Goal: Transaction & Acquisition: Book appointment/travel/reservation

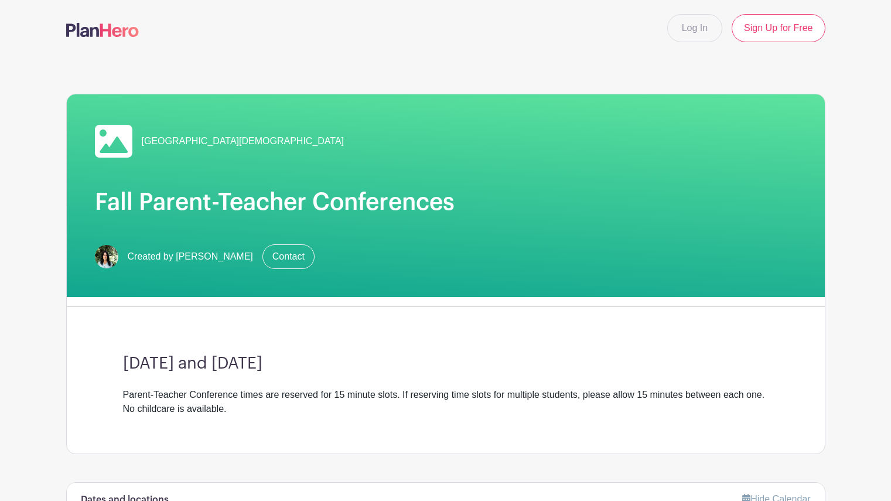
click at [776, 438] on div "[DATE] and [DATE] Parent-Teacher Conference times are reserved for 15 minute sl…" at bounding box center [446, 384] width 702 height 137
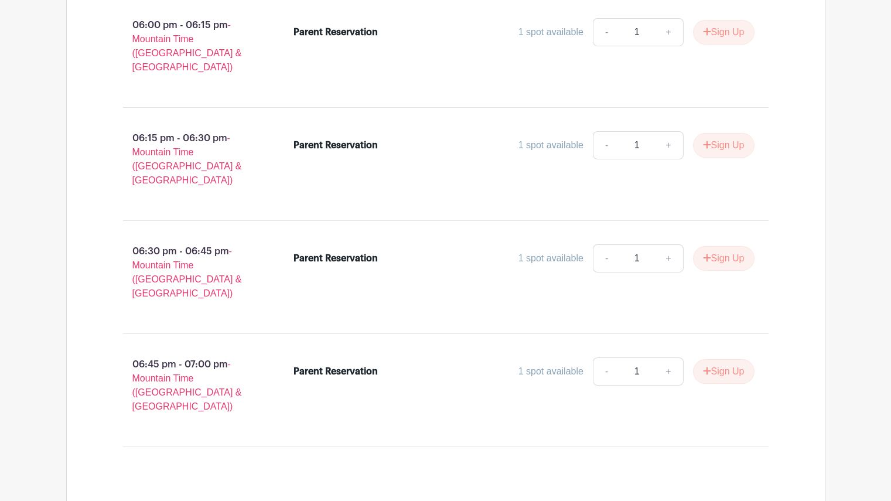
scroll to position [3167, 0]
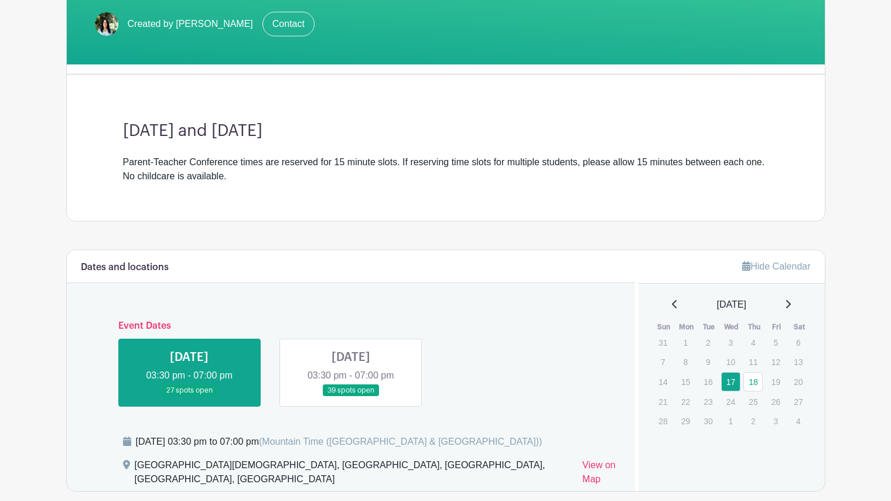
scroll to position [234, 0]
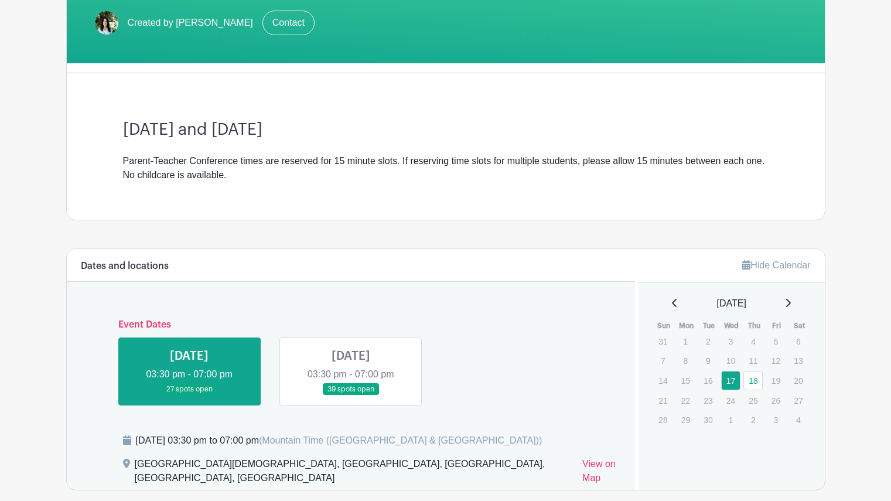
click at [351, 395] on link at bounding box center [351, 395] width 0 height 0
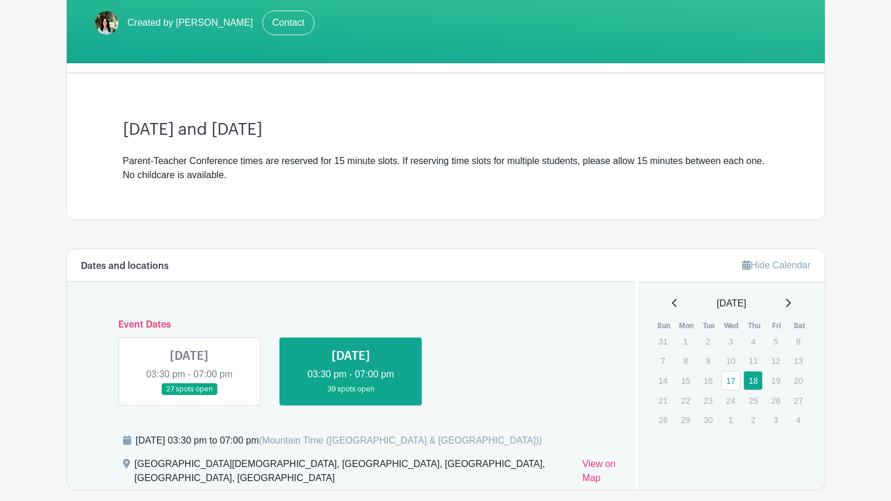
click at [351, 395] on link at bounding box center [351, 395] width 0 height 0
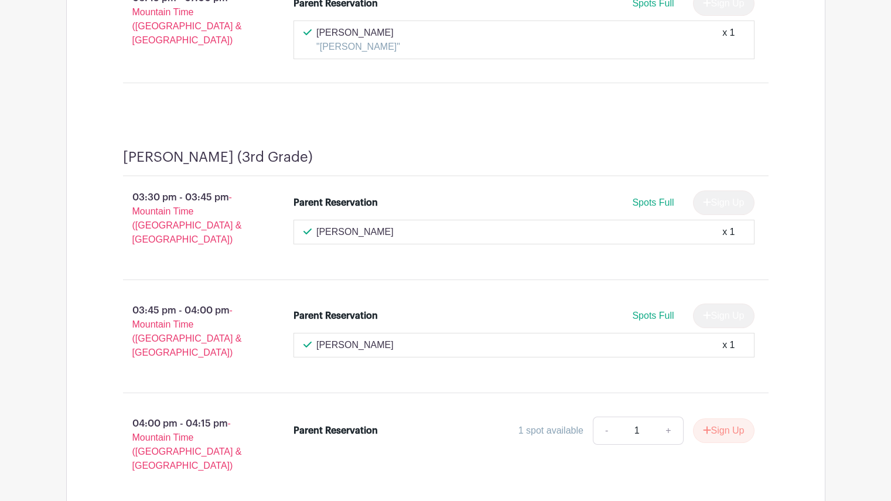
scroll to position [4954, 0]
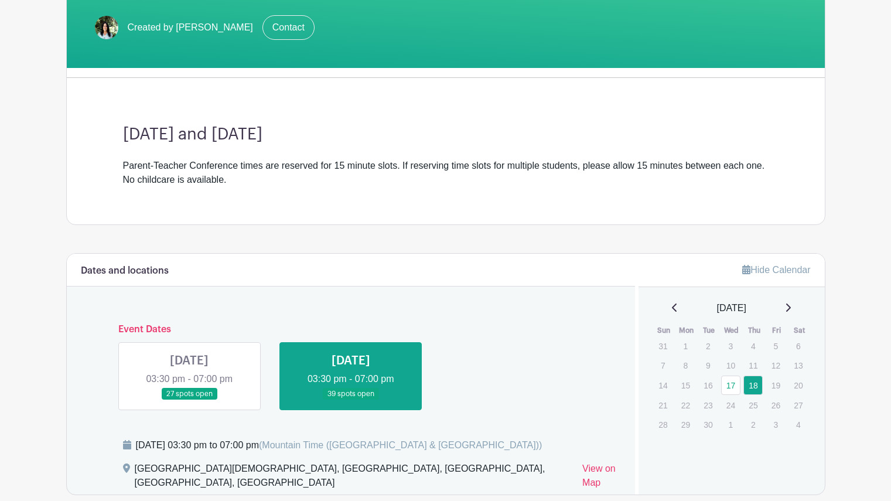
scroll to position [237, 0]
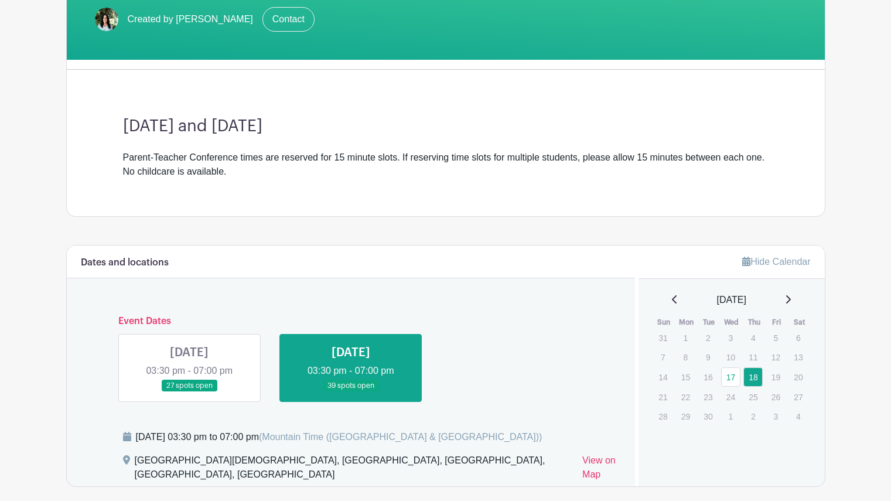
click at [189, 392] on link at bounding box center [189, 392] width 0 height 0
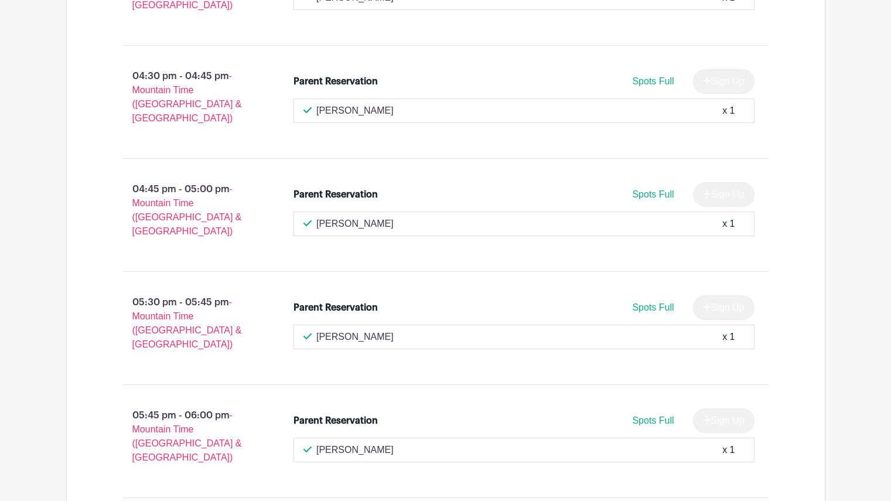
scroll to position [8380, 0]
